Goal: Transaction & Acquisition: Purchase product/service

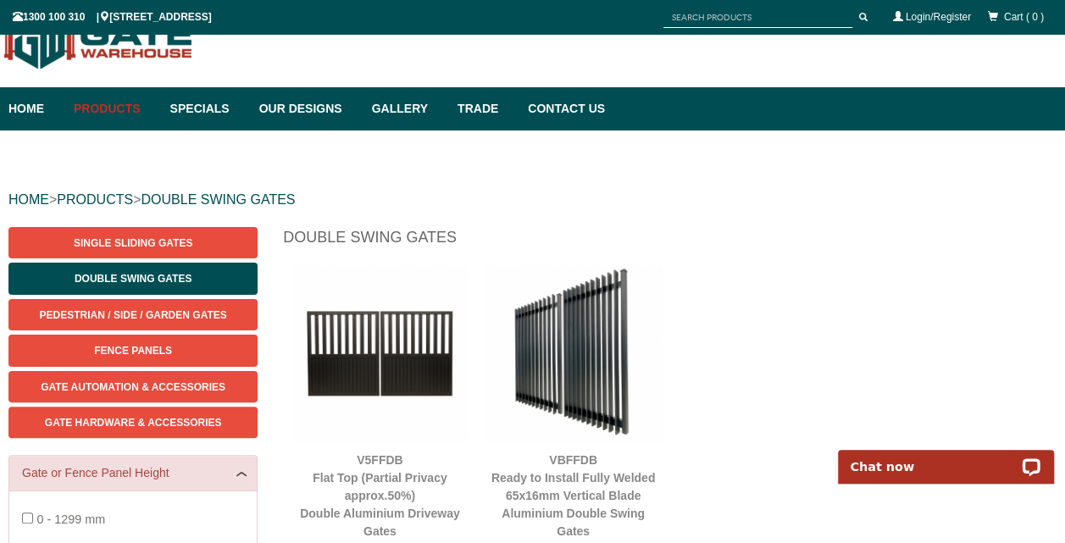
scroll to position [42, 0]
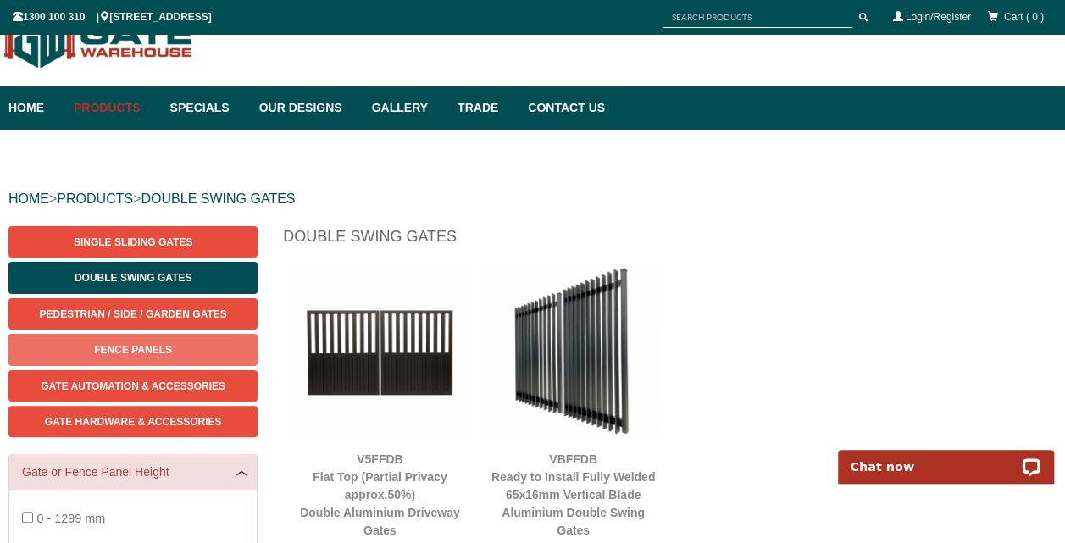
click at [25, 354] on link "Fence Panels" at bounding box center [132, 349] width 249 height 31
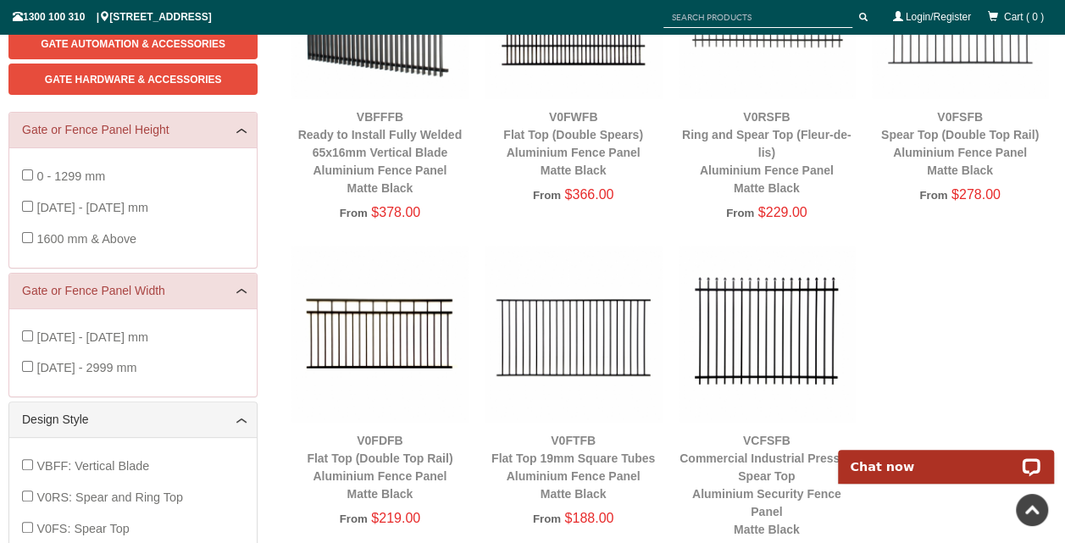
scroll to position [212, 0]
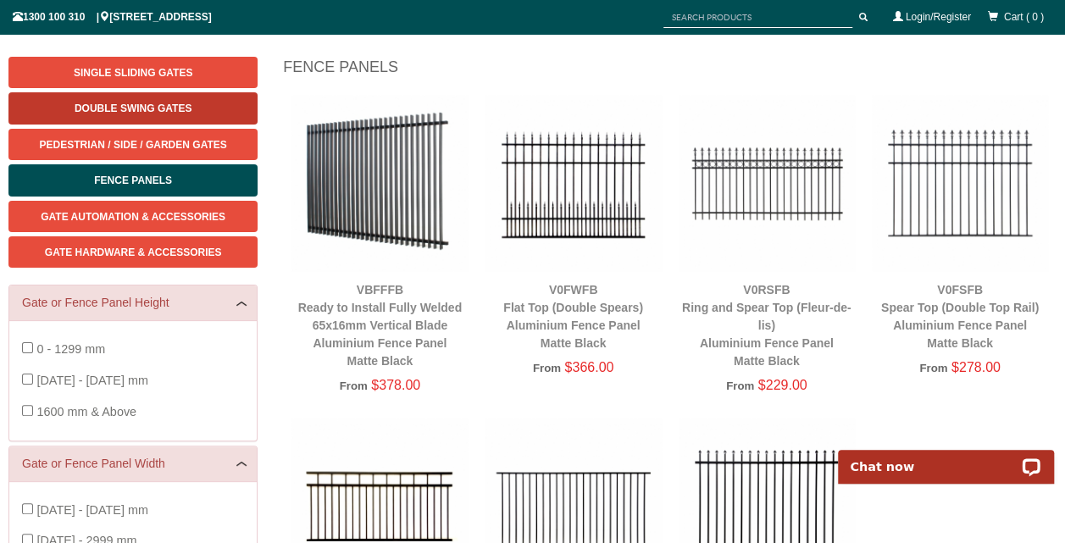
click at [137, 97] on link "Double Swing Gates" at bounding box center [132, 107] width 249 height 31
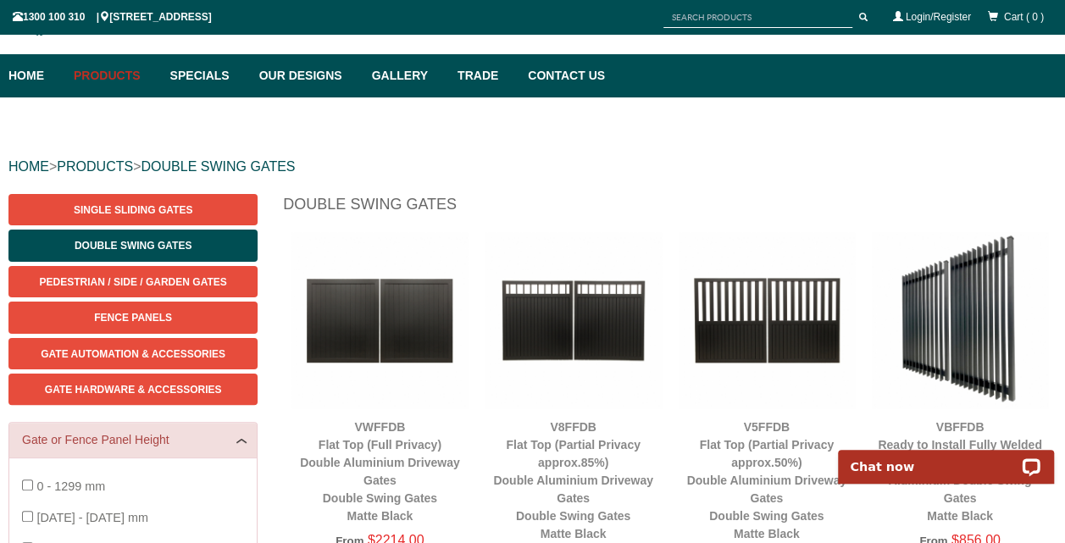
scroll to position [76, 0]
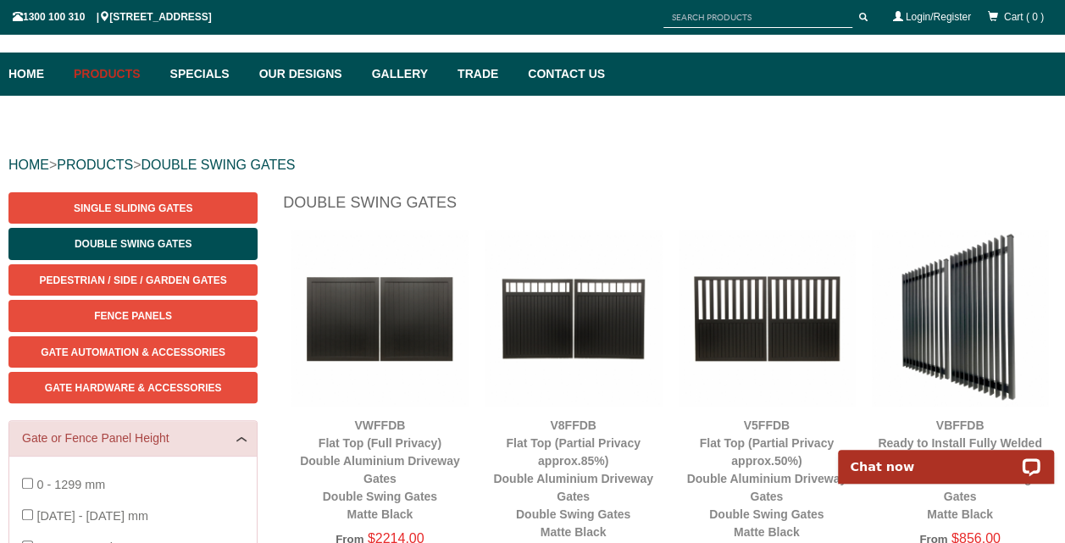
click at [999, 326] on img at bounding box center [960, 318] width 176 height 176
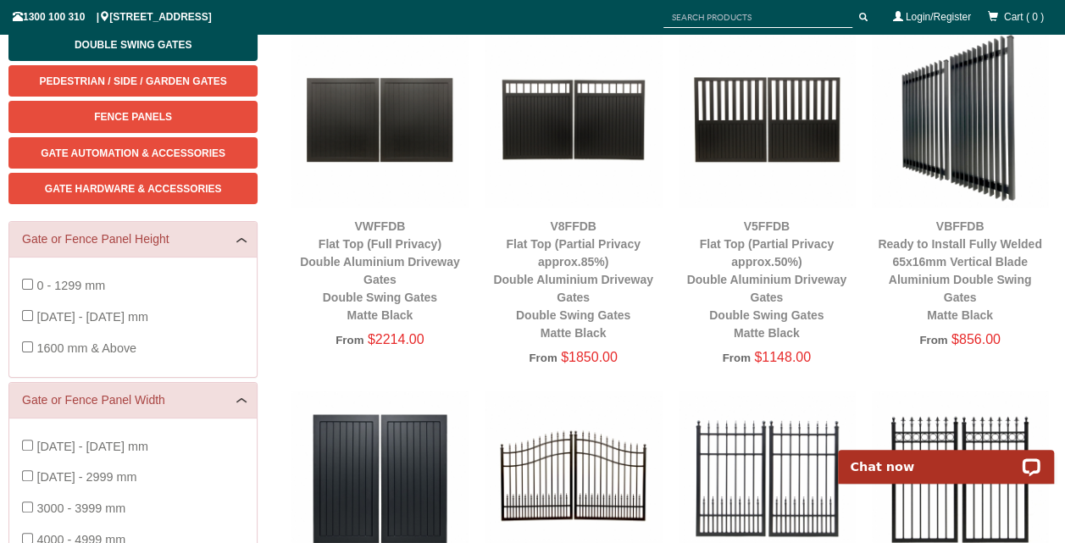
scroll to position [314, 0]
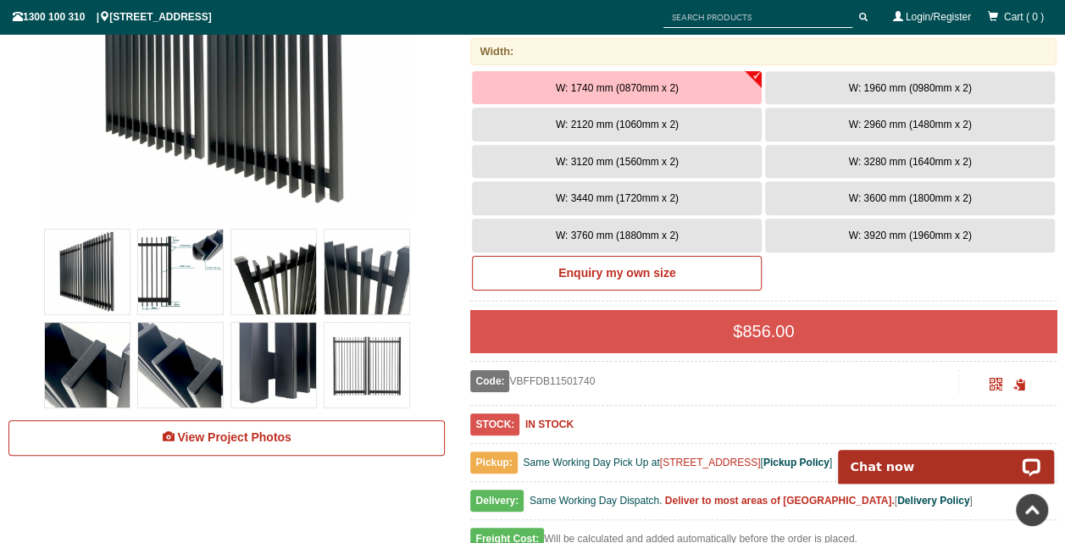
click at [369, 364] on img at bounding box center [367, 365] width 85 height 85
